Goal: Information Seeking & Learning: Learn about a topic

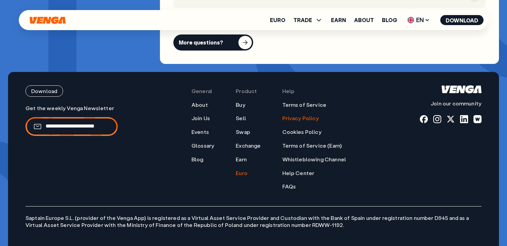
scroll to position [2689, 0]
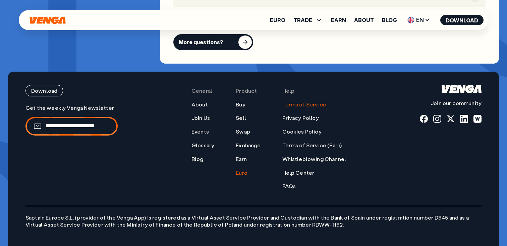
click at [314, 101] on link "Terms of Service" at bounding box center [304, 104] width 44 height 7
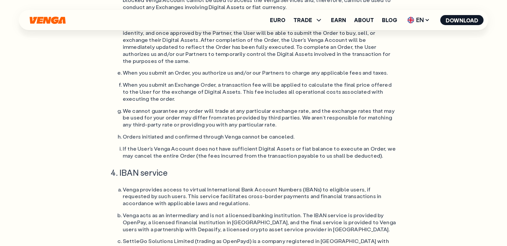
scroll to position [2519, 0]
click at [119, 167] on li "IBAN service" at bounding box center [258, 172] width 278 height 10
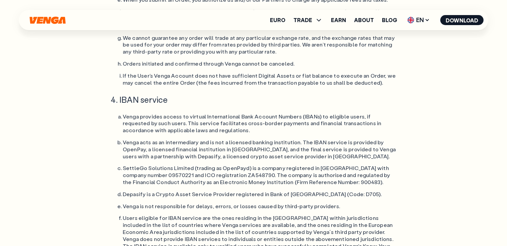
scroll to position [2592, 0]
drag, startPoint x: 118, startPoint y: 74, endPoint x: 122, endPoint y: 74, distance: 4.4
click at [123, 191] on li "Depasify is a Crypto Asset Service Provider registered in Bank of [GEOGRAPHIC_D…" at bounding box center [260, 194] width 275 height 7
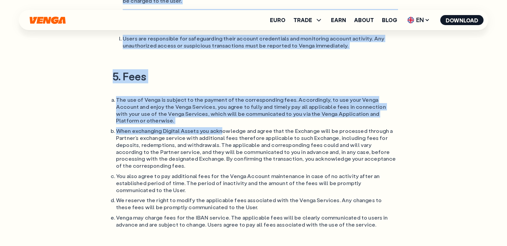
scroll to position [2950, 0]
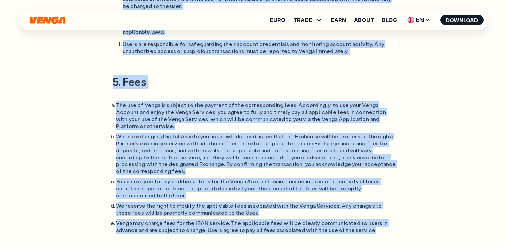
drag, startPoint x: 123, startPoint y: 97, endPoint x: 381, endPoint y: 99, distance: 258.2
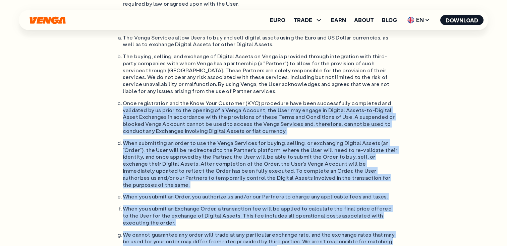
scroll to position [2387, 0]
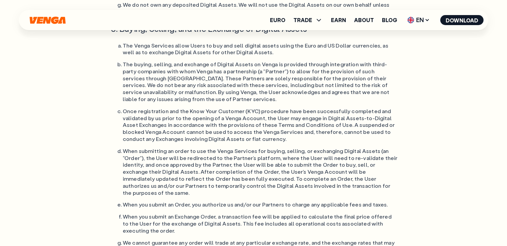
drag, startPoint x: 340, startPoint y: 198, endPoint x: 125, endPoint y: 198, distance: 214.6
click at [125, 198] on ol "Transactions For the provision of the Venga Services, and in order to transfer …" at bounding box center [253, 25] width 288 height 1185
copy ol "Venga provides access to virtual International Bank Account Numbers (IBANs) to …"
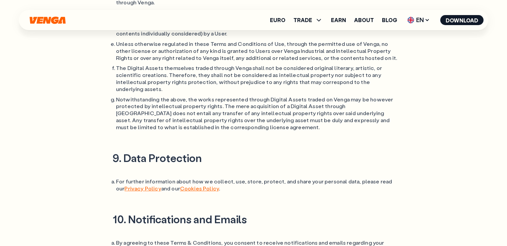
scroll to position [4468, 0]
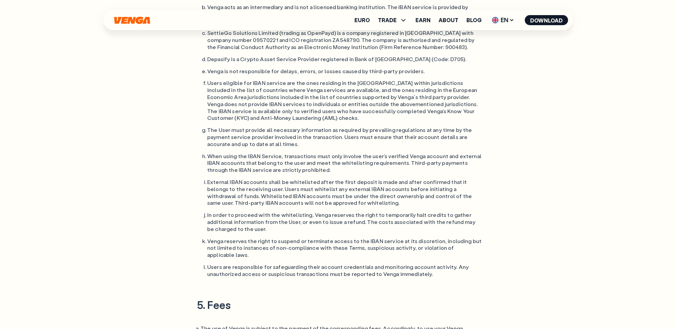
scroll to position [2728, 0]
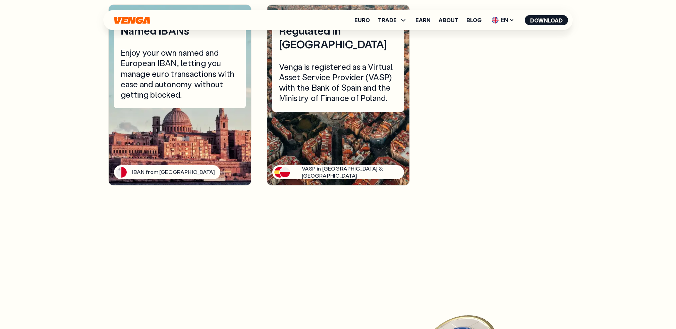
scroll to position [1723, 0]
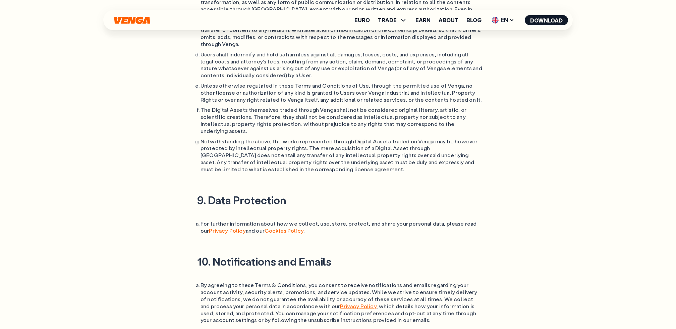
scroll to position [4426, 0]
drag, startPoint x: 213, startPoint y: 93, endPoint x: 331, endPoint y: 91, distance: 118.7
click at [331, 246] on h2 "10. Notifications and Emails" at bounding box center [338, 261] width 288 height 14
click at [235, 246] on li "By agreeing to these Terms & Conditions, you consent to receive notifications a…" at bounding box center [342, 302] width 282 height 42
drag, startPoint x: 213, startPoint y: 94, endPoint x: 323, endPoint y: 102, distance: 109.9
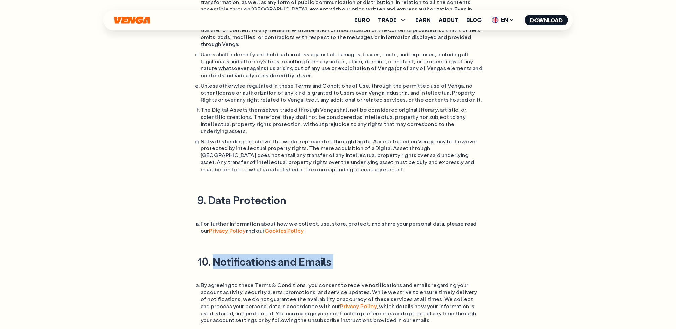
click at [323, 246] on div "10. Notifications and Emails By agreeing to these Terms & Conditions, you conse…" at bounding box center [338, 288] width 288 height 69
copy h2 "Notifications and Emails"
click at [412, 246] on li "By agreeing to these Terms & Conditions, you consent to receive notifications a…" at bounding box center [342, 302] width 282 height 42
click at [409, 246] on li "By agreeing to these Terms & Conditions, you consent to receive notifications a…" at bounding box center [342, 302] width 282 height 42
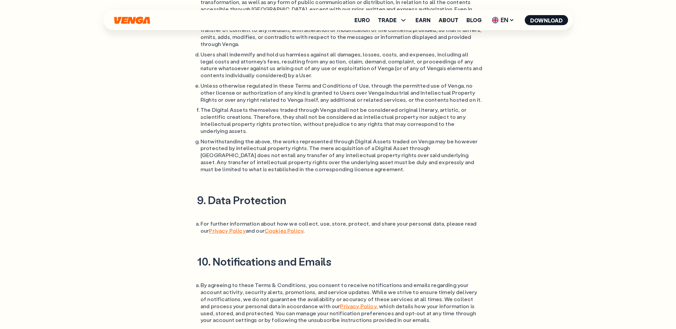
click at [409, 246] on li "By agreeing to these Terms & Conditions, you consent to receive notifications a…" at bounding box center [342, 302] width 282 height 42
click at [405, 246] on li "By agreeing to these Terms & Conditions, you consent to receive notifications a…" at bounding box center [342, 302] width 282 height 42
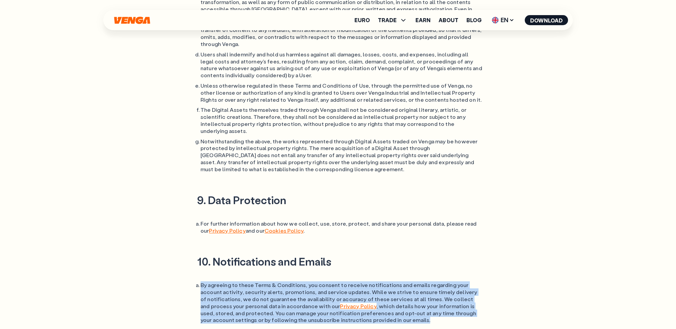
drag, startPoint x: 408, startPoint y: 154, endPoint x: 201, endPoint y: 118, distance: 210.5
click at [201, 246] on li "By agreeing to these Terms & Conditions, you consent to receive notifications a…" at bounding box center [342, 302] width 282 height 42
copy li "By agreeing to these Terms & Conditions, you consent to receive notifications a…"
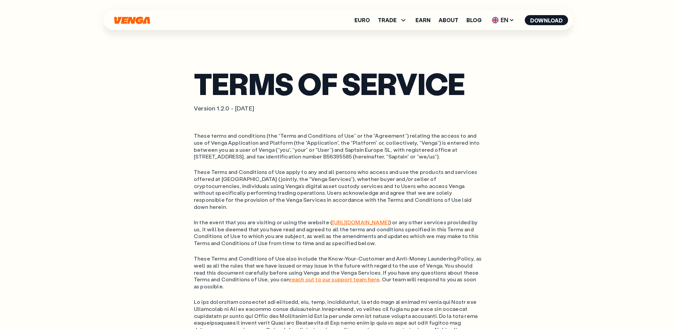
scroll to position [0, 0]
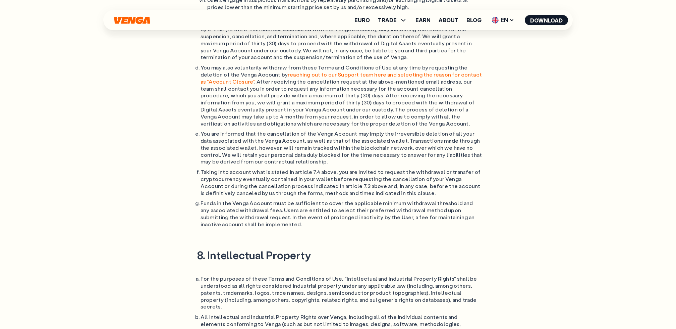
scroll to position [2688, 0]
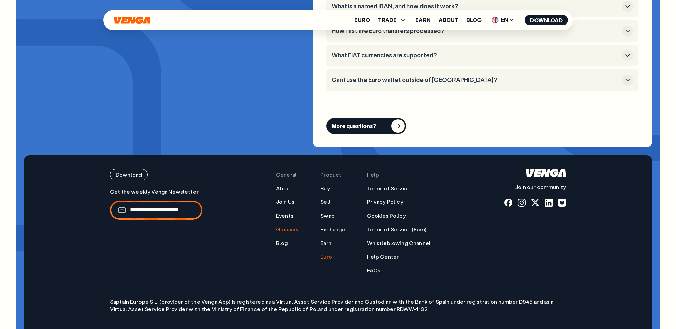
click at [289, 226] on link "Glossary" at bounding box center [287, 229] width 23 height 7
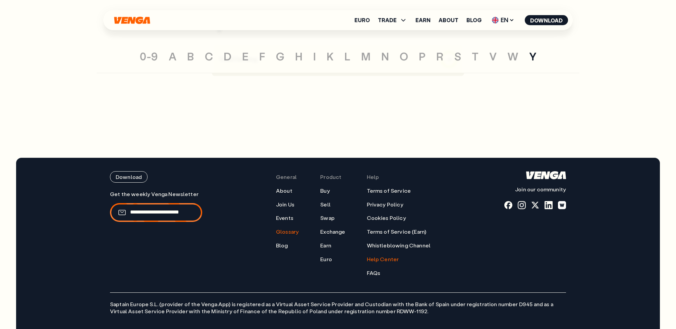
scroll to position [3233, 0]
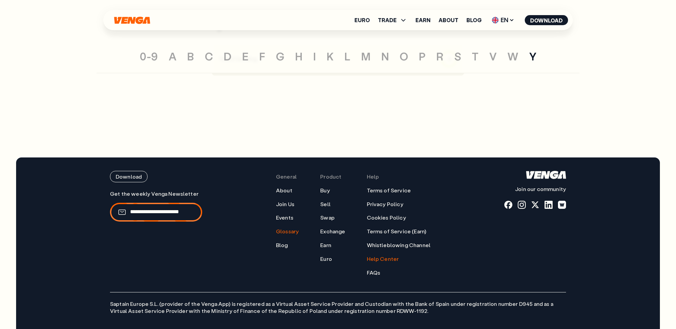
click at [377, 246] on link "Help Center" at bounding box center [383, 258] width 32 height 7
click at [387, 228] on link "Terms of Service (Earn)" at bounding box center [397, 231] width 60 height 7
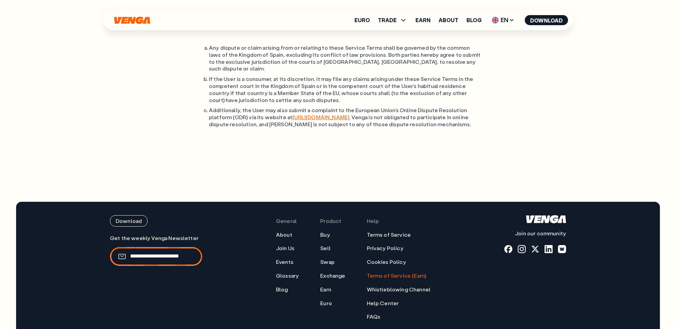
scroll to position [2433, 0]
click at [328, 231] on link "Buy" at bounding box center [324, 234] width 9 height 7
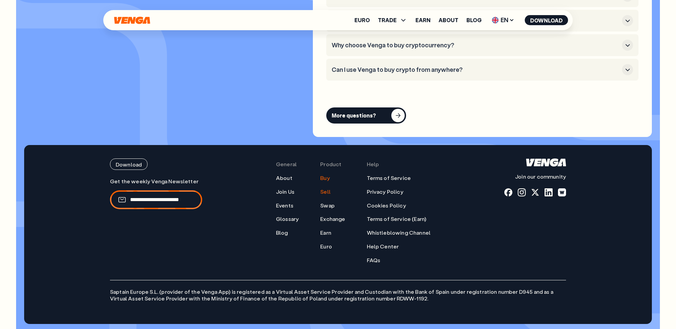
scroll to position [2028, 0]
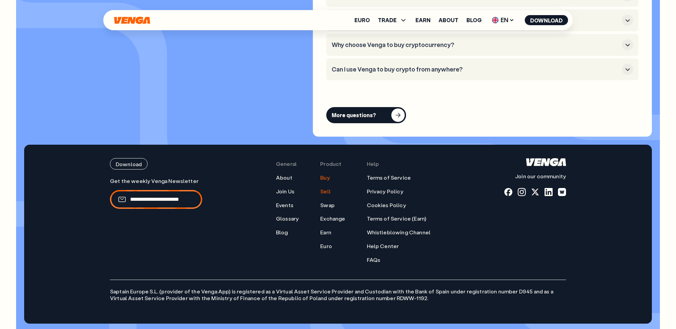
click at [326, 191] on link "Sell" at bounding box center [325, 191] width 10 height 7
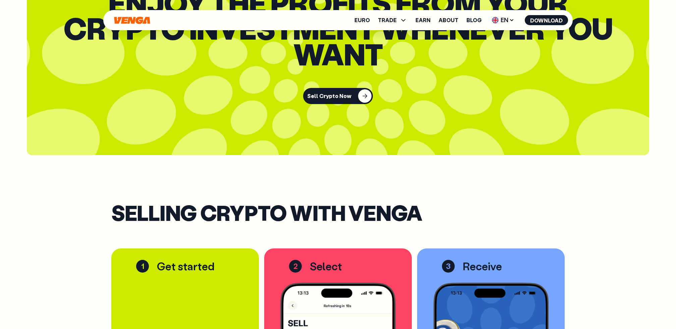
scroll to position [825, 0]
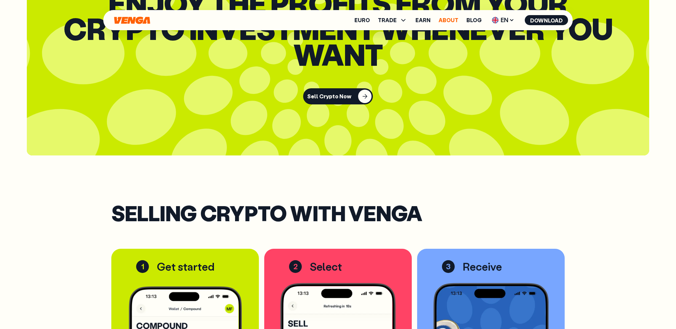
click at [451, 21] on link "About" at bounding box center [449, 19] width 20 height 5
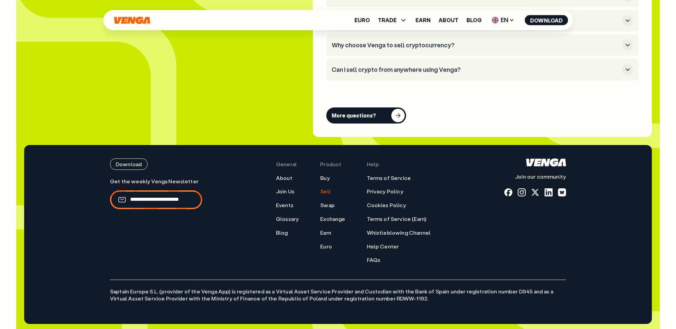
scroll to position [1996, 0]
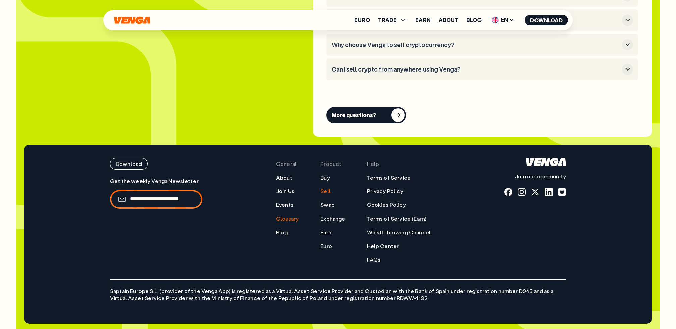
click at [291, 216] on link "Glossary" at bounding box center [287, 218] width 23 height 7
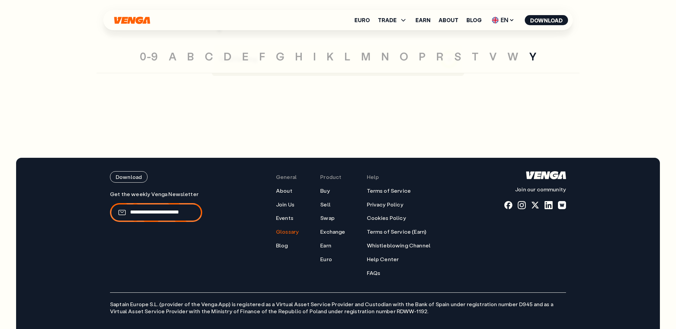
scroll to position [3233, 0]
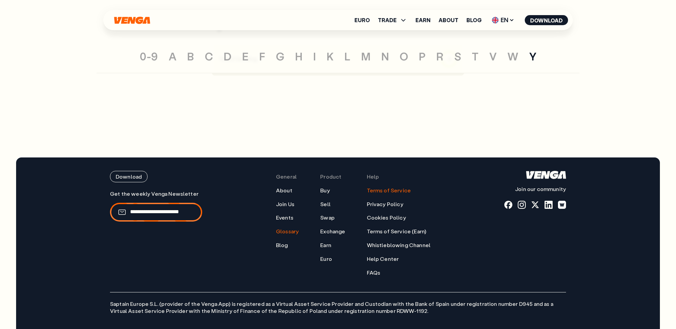
click at [391, 187] on link "Terms of Service" at bounding box center [389, 190] width 44 height 7
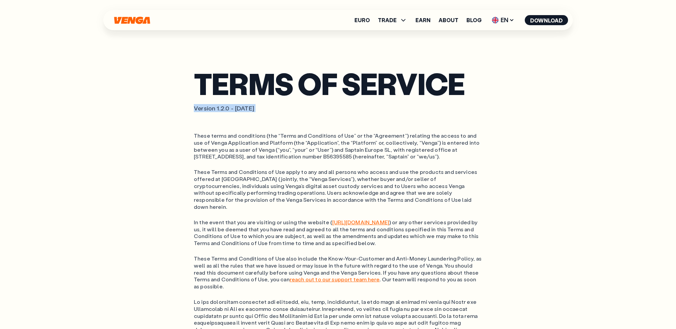
drag, startPoint x: 194, startPoint y: 108, endPoint x: 281, endPoint y: 116, distance: 87.2
copy p "Version 1.2.0 - [DATE]"
click at [424, 171] on ol "These Terms and Conditions of Use apply to any and all persons who access and u…" at bounding box center [338, 189] width 288 height 42
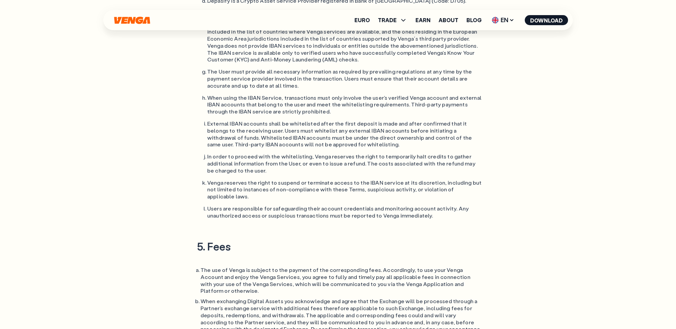
scroll to position [2786, 0]
click at [364, 23] on ul "Euro TRADE Buy Sell Swap Exchange Earn About Blog EN English - EN Español - ES …" at bounding box center [461, 20] width 214 height 11
click at [369, 18] on link "Euro" at bounding box center [361, 19] width 15 height 5
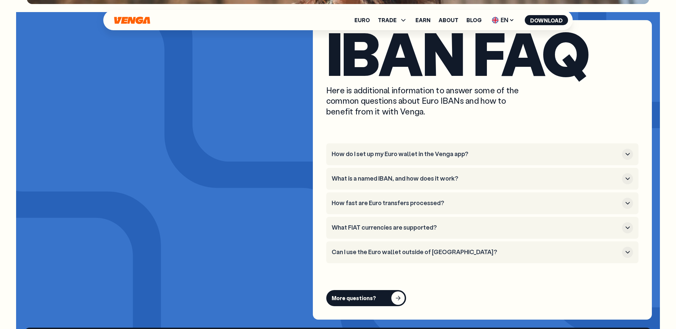
scroll to position [2371, 0]
click at [507, 150] on icon "button" at bounding box center [628, 154] width 8 height 8
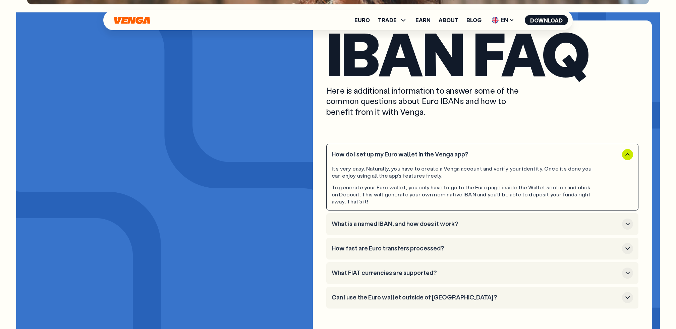
click at [507, 153] on icon "button" at bounding box center [627, 154] width 4 height 2
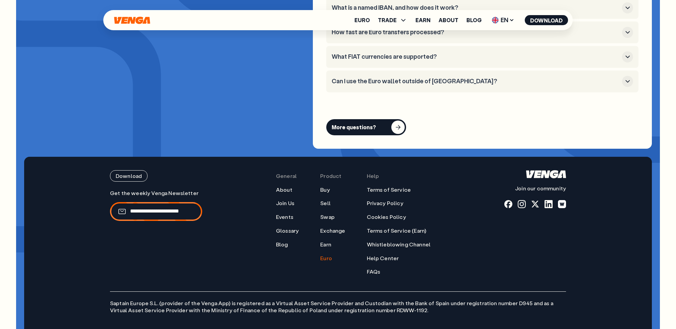
scroll to position [2543, 0]
click at [123, 22] on icon "Home" at bounding box center [132, 19] width 36 height 7
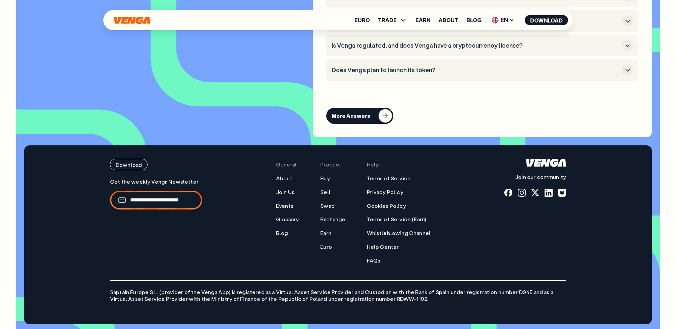
scroll to position [2898, 0]
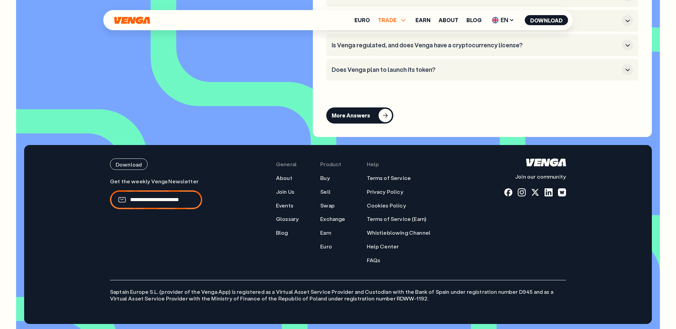
click at [396, 19] on span "TRADE" at bounding box center [387, 19] width 19 height 5
click at [395, 33] on link "Buy" at bounding box center [393, 34] width 10 height 7
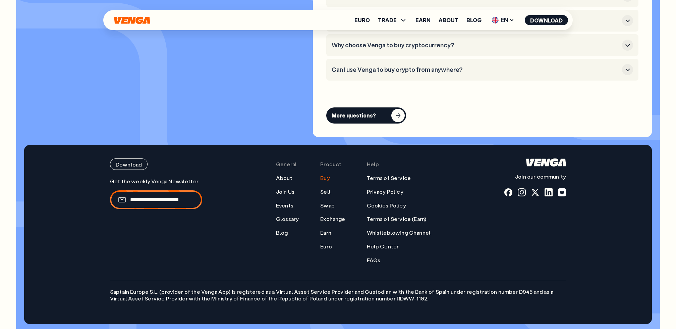
scroll to position [2028, 0]
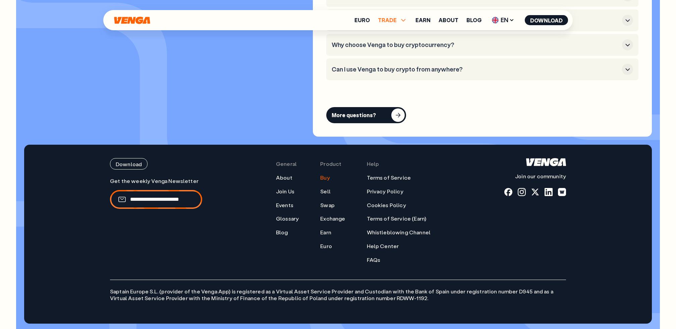
click at [397, 20] on span "TRADE" at bounding box center [387, 19] width 19 height 5
click at [396, 45] on link "Sell" at bounding box center [392, 44] width 11 height 7
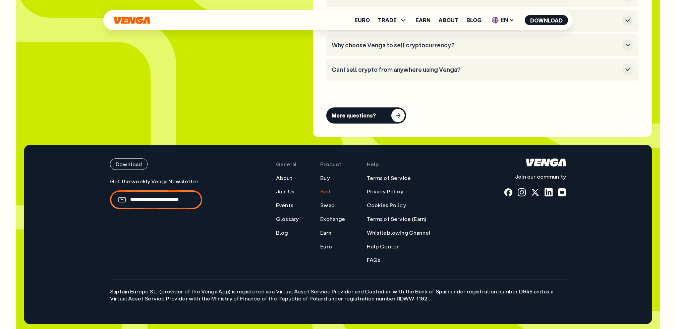
scroll to position [1996, 0]
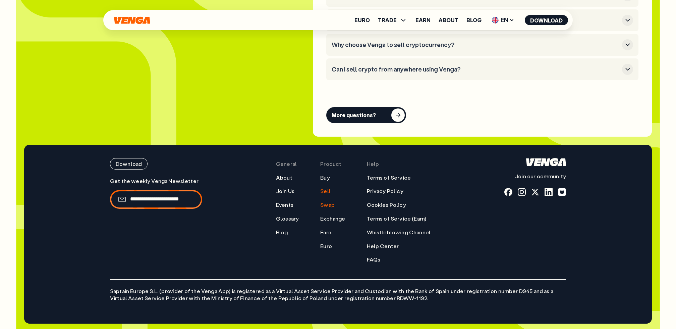
click at [332, 204] on link "Swap" at bounding box center [327, 204] width 14 height 7
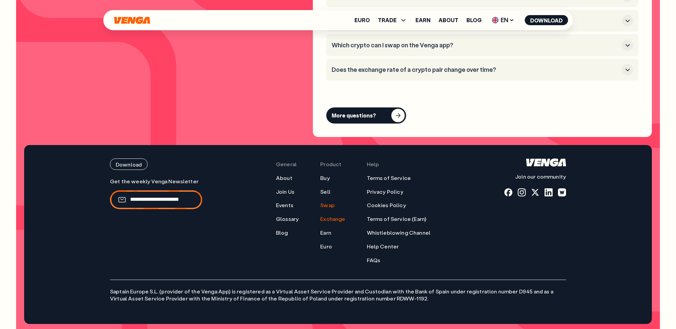
scroll to position [1995, 0]
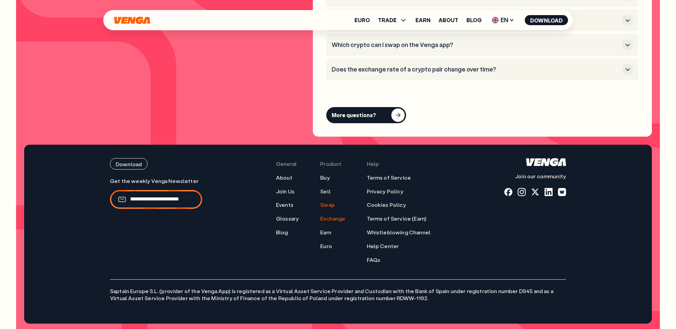
click at [340, 218] on link "Exchange" at bounding box center [332, 218] width 25 height 7
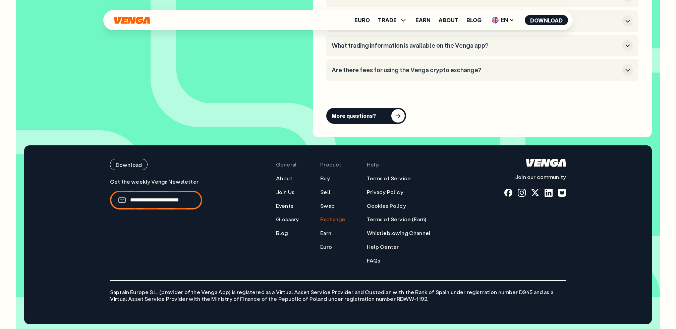
scroll to position [2428, 0]
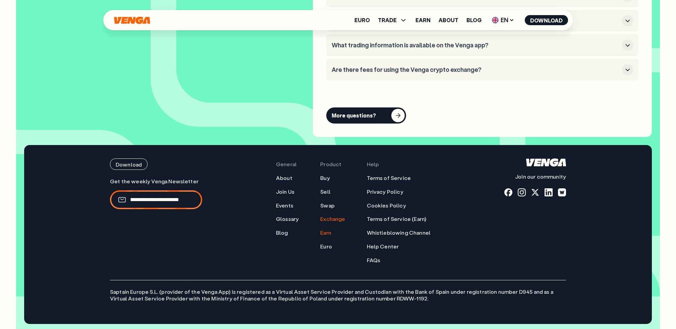
click at [328, 231] on link "Earn" at bounding box center [325, 232] width 11 height 7
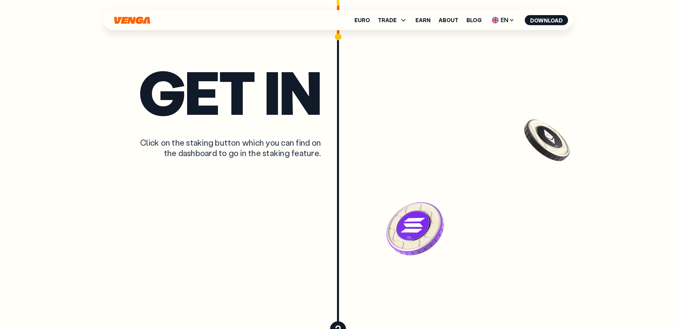
scroll to position [1785, 0]
